Goal: Navigation & Orientation: Find specific page/section

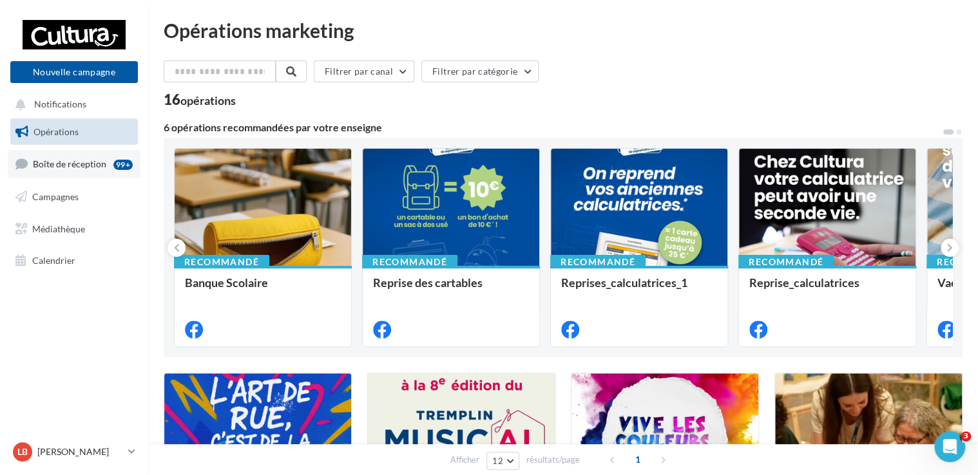
click at [55, 159] on span "Boîte de réception" at bounding box center [69, 163] width 73 height 11
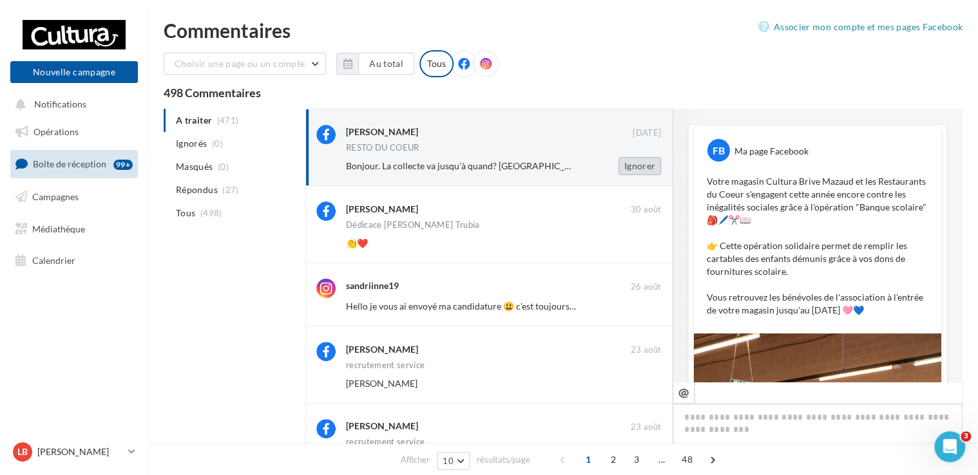
scroll to position [405, 0]
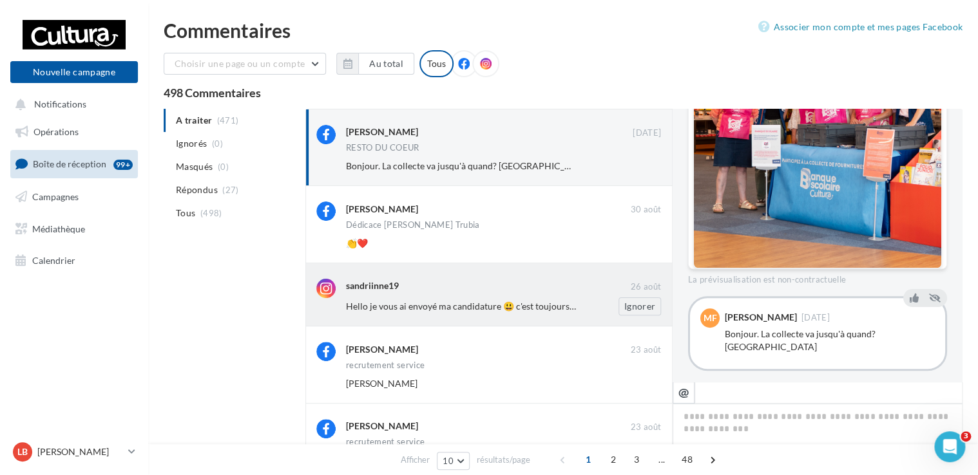
click at [408, 303] on span "Hello je vous ai envoyé ma candidature 😃 c'est toujours valable. Je peux aussi …" at bounding box center [656, 306] width 621 height 11
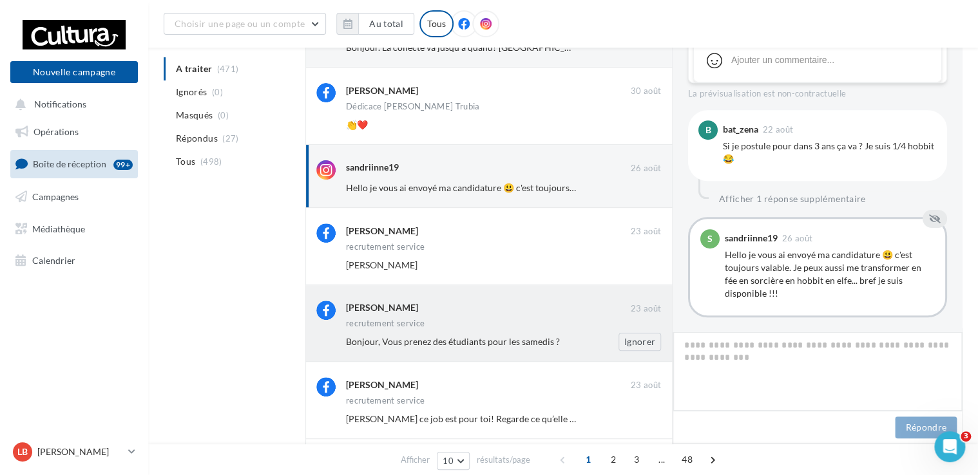
scroll to position [387, 0]
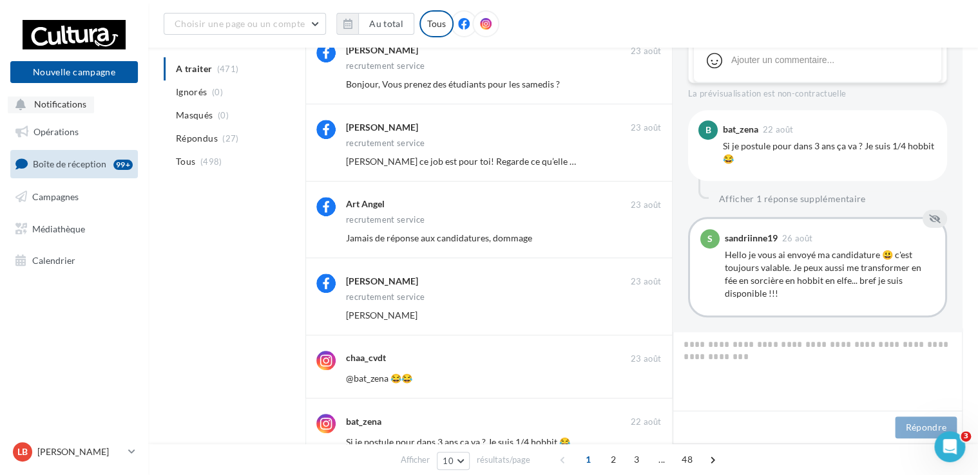
click at [63, 99] on span "Notifications" at bounding box center [60, 104] width 52 height 11
click at [64, 197] on span "Campagnes" at bounding box center [55, 196] width 46 height 11
